Goal: Transaction & Acquisition: Purchase product/service

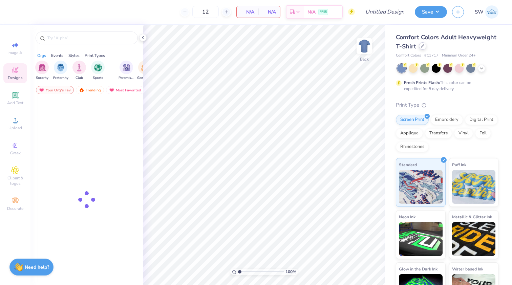
click at [424, 45] on div at bounding box center [422, 45] width 7 height 7
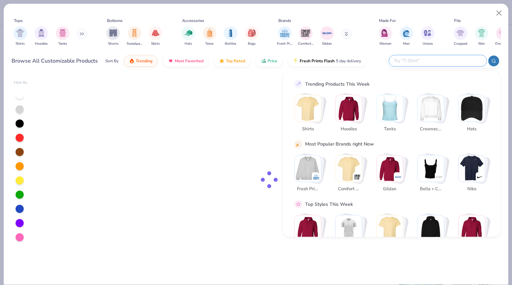
click at [442, 60] on input "text" at bounding box center [437, 61] width 89 height 8
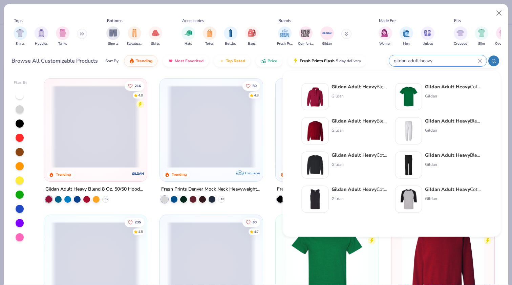
type input "gildan adult heavy"
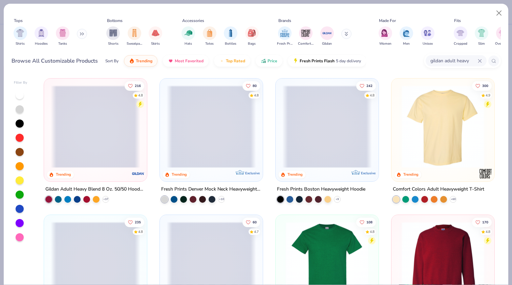
click at [89, 148] on span at bounding box center [95, 126] width 89 height 83
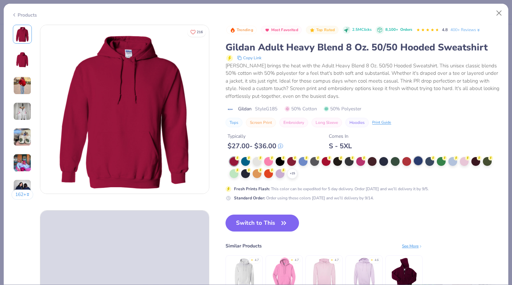
drag, startPoint x: 416, startPoint y: 163, endPoint x: 416, endPoint y: 159, distance: 4.8
click at [416, 163] on div at bounding box center [418, 160] width 9 height 9
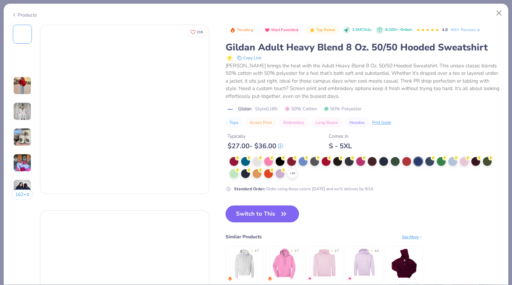
click at [416, 159] on div at bounding box center [418, 161] width 9 height 9
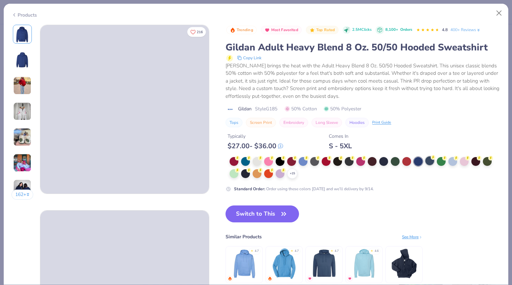
click at [429, 161] on div at bounding box center [429, 160] width 9 height 9
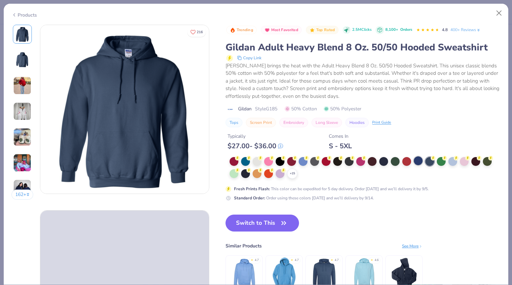
click at [420, 161] on div at bounding box center [418, 160] width 9 height 9
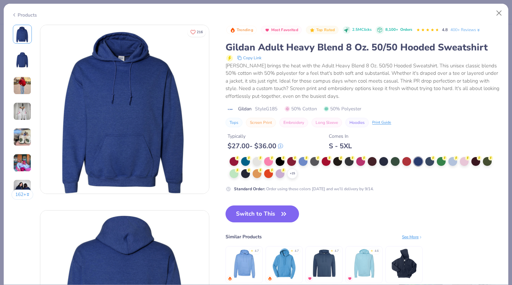
click at [30, 63] on img at bounding box center [22, 60] width 16 height 16
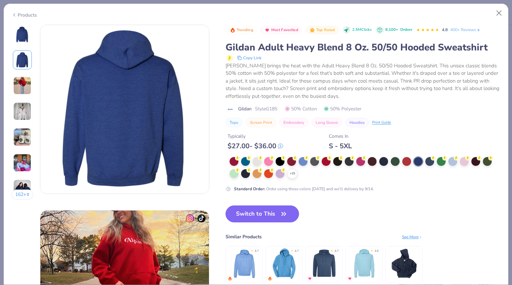
drag, startPoint x: 22, startPoint y: 43, endPoint x: 397, endPoint y: 147, distance: 389.4
click at [21, 43] on div at bounding box center [22, 34] width 19 height 19
click at [21, 35] on img at bounding box center [22, 34] width 16 height 16
click at [22, 32] on img at bounding box center [22, 34] width 16 height 16
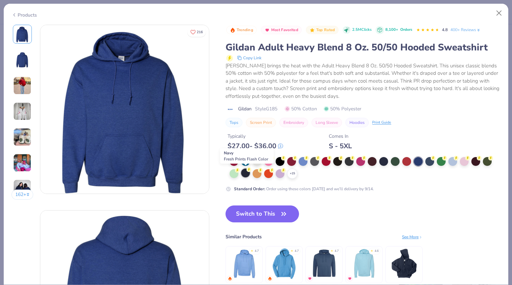
click at [245, 173] on div at bounding box center [245, 173] width 9 height 9
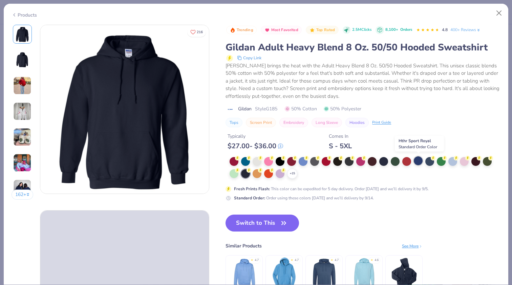
click at [416, 160] on div at bounding box center [418, 160] width 9 height 9
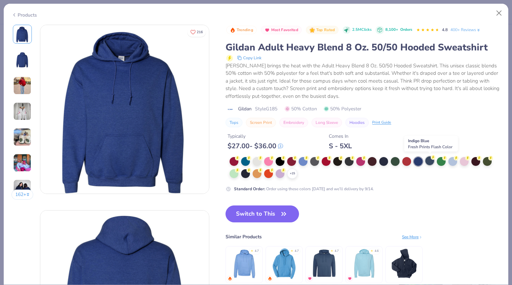
click at [427, 159] on div at bounding box center [429, 160] width 9 height 9
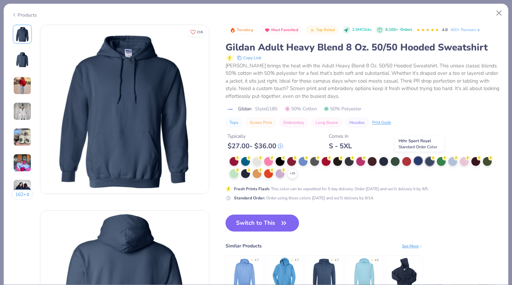
click at [414, 158] on div at bounding box center [418, 160] width 9 height 9
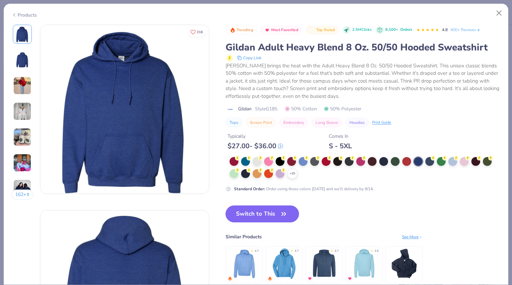
click at [24, 52] on img at bounding box center [22, 60] width 16 height 16
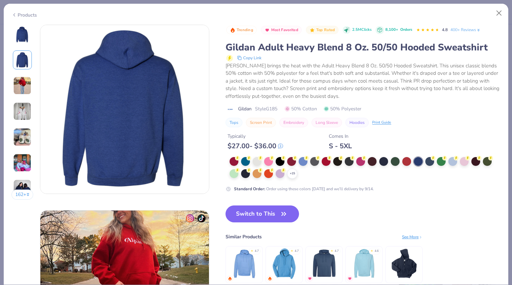
drag, startPoint x: 21, startPoint y: 32, endPoint x: 68, endPoint y: 143, distance: 120.3
click at [21, 32] on img at bounding box center [22, 34] width 16 height 16
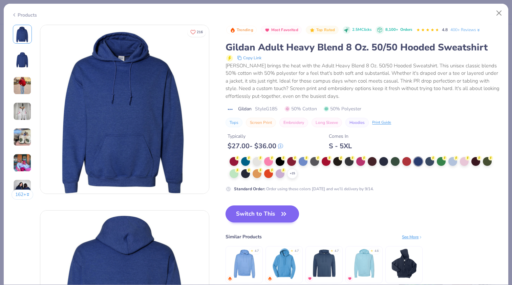
click at [242, 213] on button "Switch to This" at bounding box center [261, 213] width 73 height 17
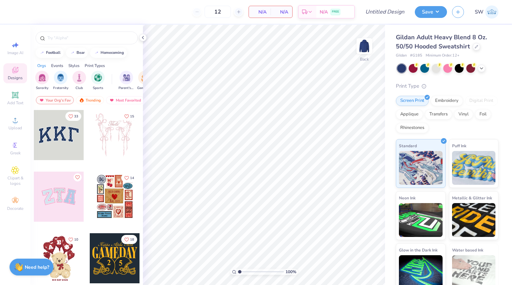
click at [58, 149] on div at bounding box center [59, 135] width 50 height 50
